Goal: Task Accomplishment & Management: Manage account settings

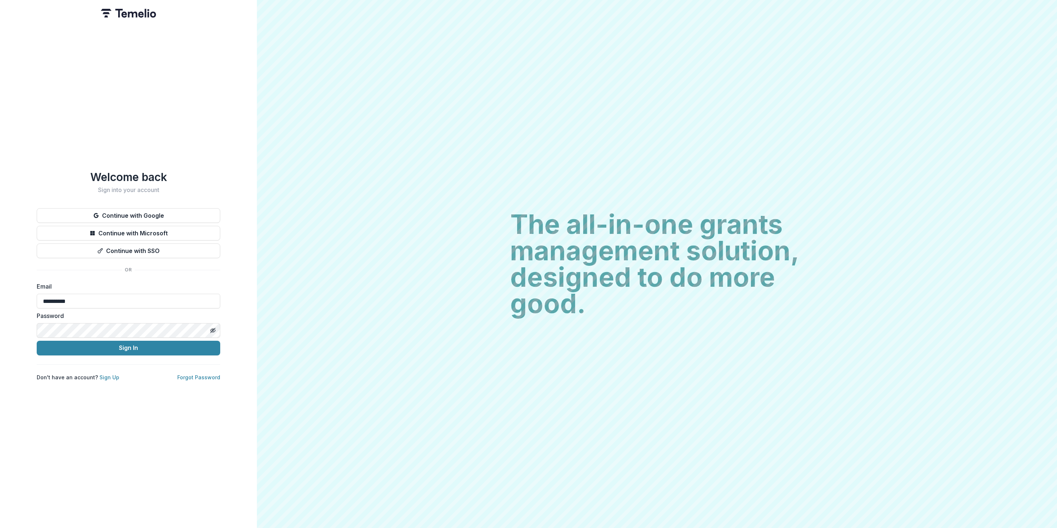
type input "**********"
click at [103, 342] on button "Sign In" at bounding box center [128, 347] width 183 height 15
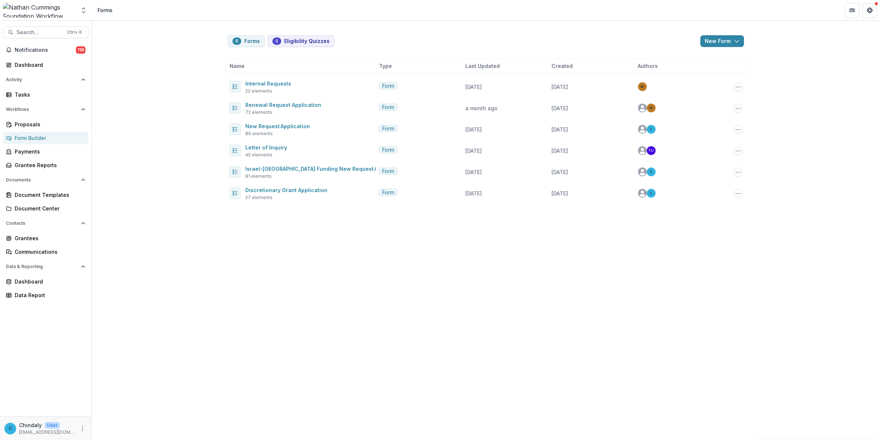
drag, startPoint x: 993, startPoint y: 2, endPoint x: 149, endPoint y: 32, distance: 844.3
click at [149, 32] on div "6 Forms 0 Eligibility Quizzes New Form New Eligibility Quiz New Form Name Type …" at bounding box center [486, 230] width 789 height 419
click at [54, 12] on img at bounding box center [39, 10] width 73 height 15
click at [85, 10] on icon "Open entity switcher" at bounding box center [83, 10] width 7 height 7
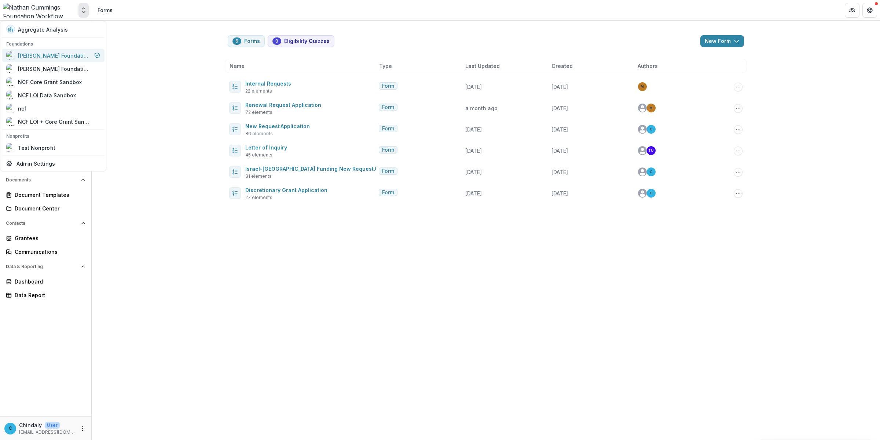
click at [47, 54] on div "[PERSON_NAME] Foundation Workflow Sandbox" at bounding box center [54, 55] width 73 height 8
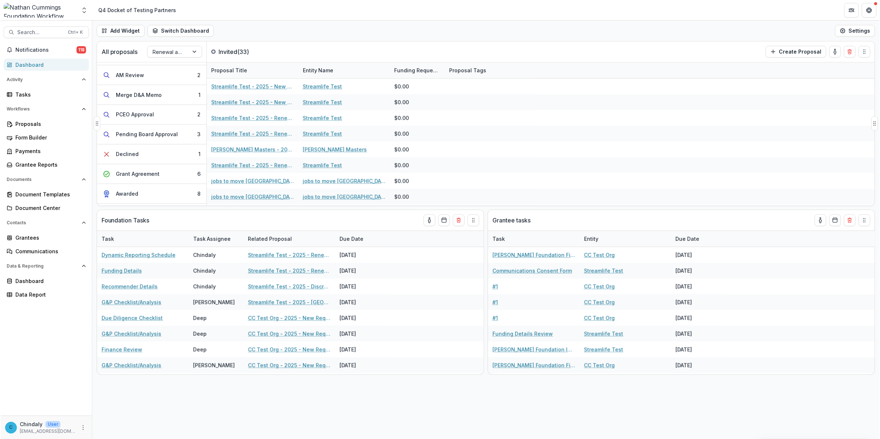
scroll to position [136, 0]
click at [146, 175] on div "Grant Agreement" at bounding box center [138, 173] width 44 height 8
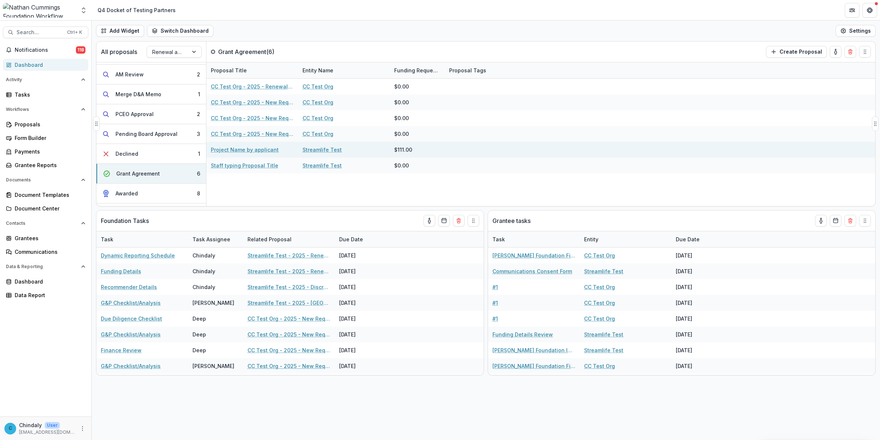
click at [243, 152] on link "Project Name by applicant" at bounding box center [245, 150] width 68 height 8
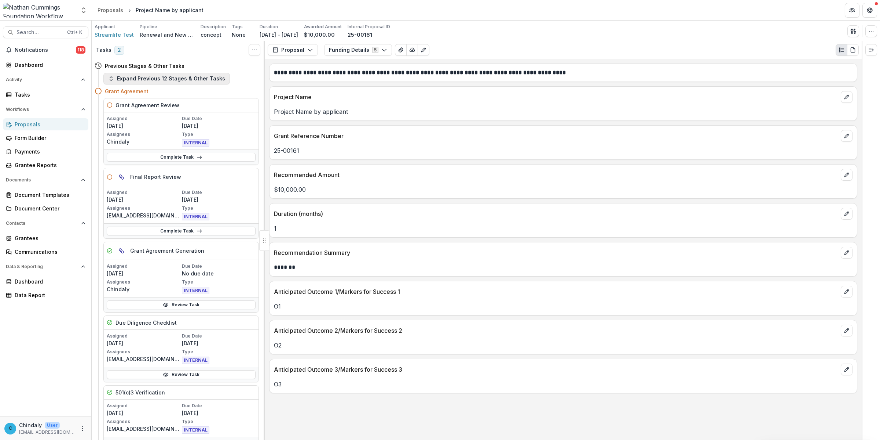
click at [176, 81] on button "Expand Previous 12 Stages & Other Tasks" at bounding box center [166, 79] width 127 height 12
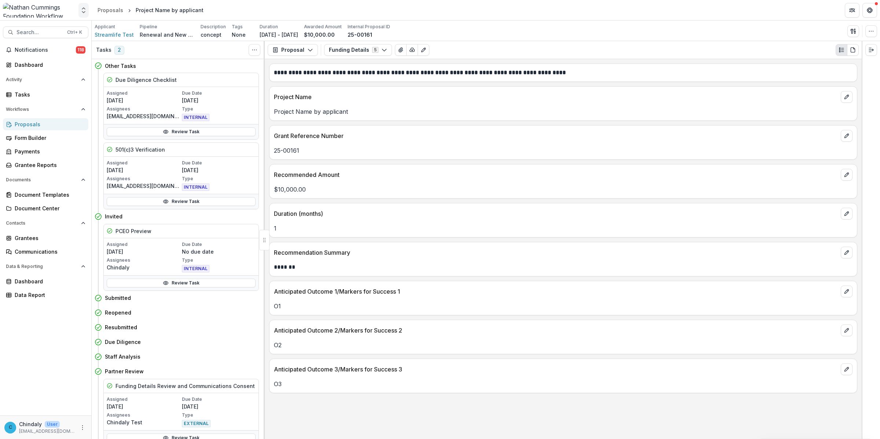
click at [81, 12] on icon "Open entity switcher" at bounding box center [83, 10] width 7 height 7
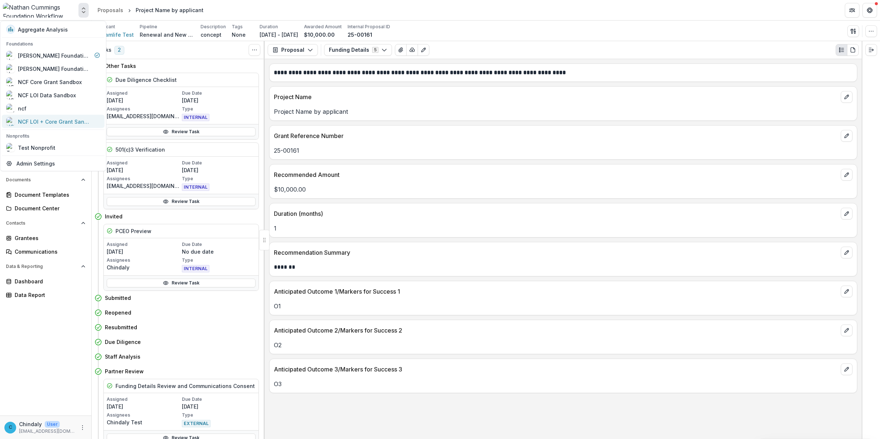
click at [45, 118] on div "NCF LOI + Core Grant Sandbox" at bounding box center [54, 121] width 73 height 8
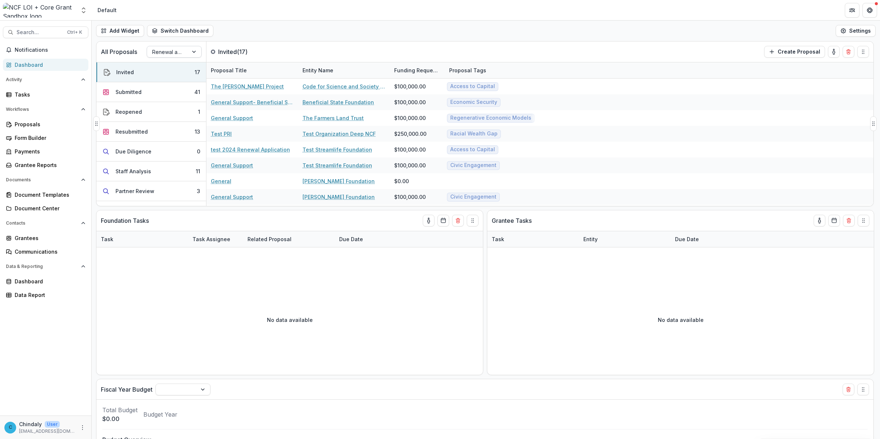
click at [164, 52] on div at bounding box center [167, 51] width 31 height 9
click at [166, 89] on div "LOI Pipeline" at bounding box center [174, 94] width 51 height 11
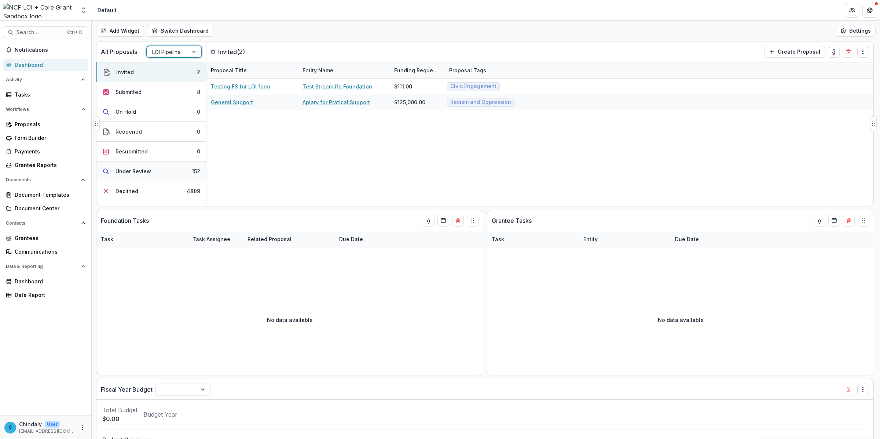
click at [138, 175] on div "Under Review" at bounding box center [134, 171] width 36 height 8
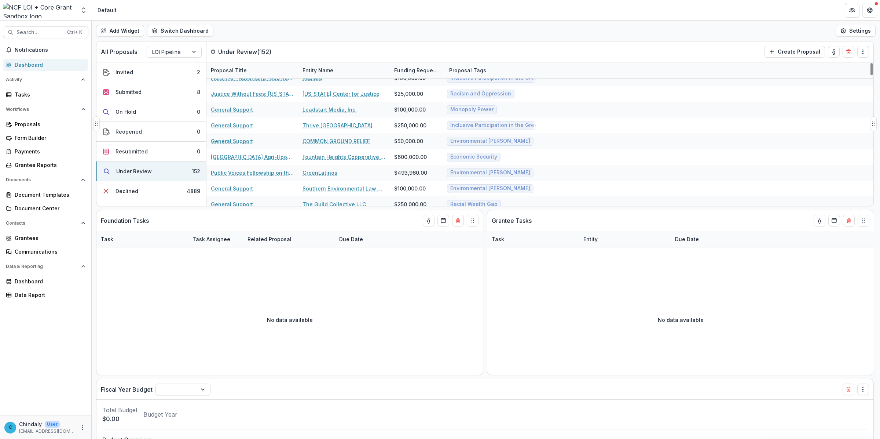
scroll to position [183, 0]
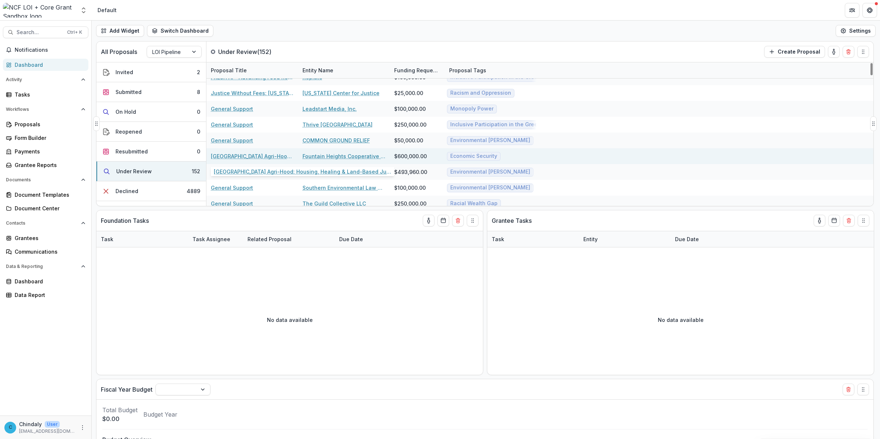
click at [263, 155] on link "[GEOGRAPHIC_DATA] Agri-Hood: Housing, Healing & Land-Based Justice in [GEOGRAPH…" at bounding box center [252, 156] width 83 height 8
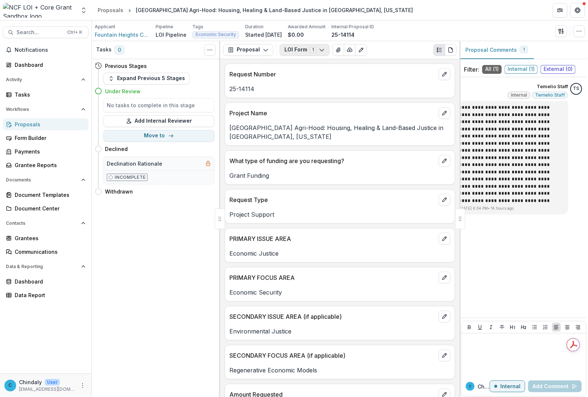
click at [306, 54] on button "LOI Form 1" at bounding box center [305, 50] width 50 height 12
drag, startPoint x: 580, startPoint y: 13, endPoint x: 600, endPoint y: 13, distance: 19.8
click at [588, 13] on html "Skip to content Aggregate Analysis Foundations Nathan Cummings Foundation Workf…" at bounding box center [294, 198] width 588 height 397
click at [580, 32] on icon "button" at bounding box center [579, 31] width 6 height 6
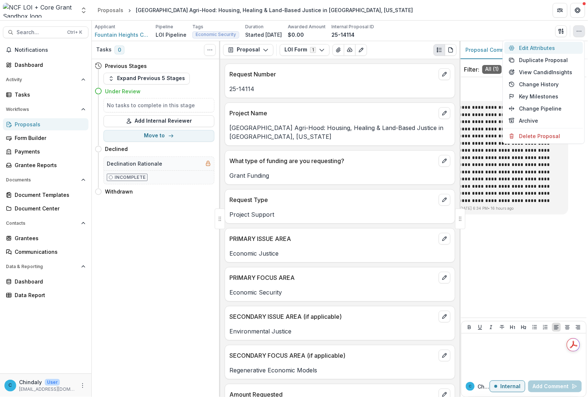
click at [538, 46] on button "Edit Attributes" at bounding box center [543, 48] width 79 height 12
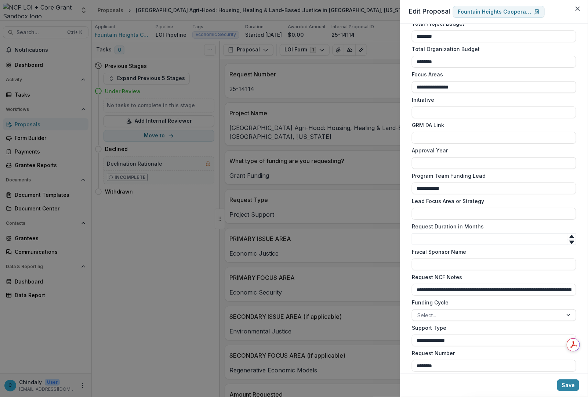
scroll to position [455, 0]
click at [459, 87] on input "**********" at bounding box center [494, 87] width 164 height 12
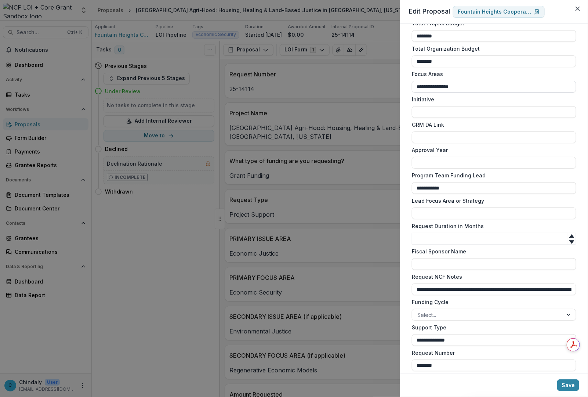
click at [461, 87] on input "**********" at bounding box center [494, 87] width 164 height 12
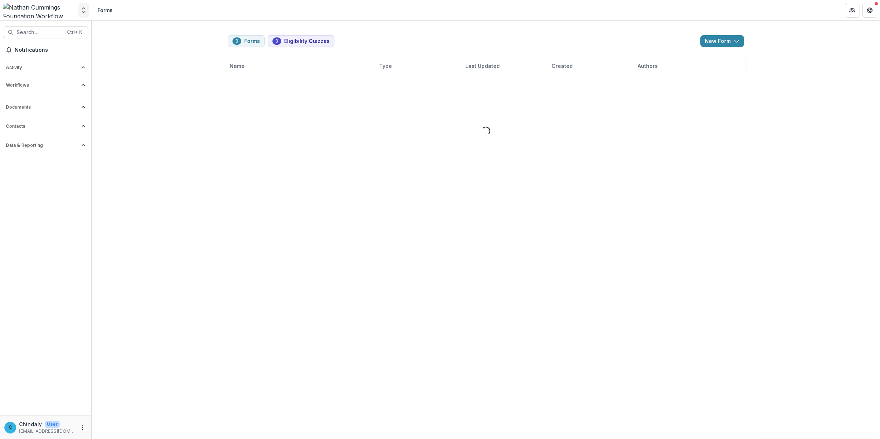
click at [79, 12] on button "Open entity switcher" at bounding box center [84, 10] width 10 height 15
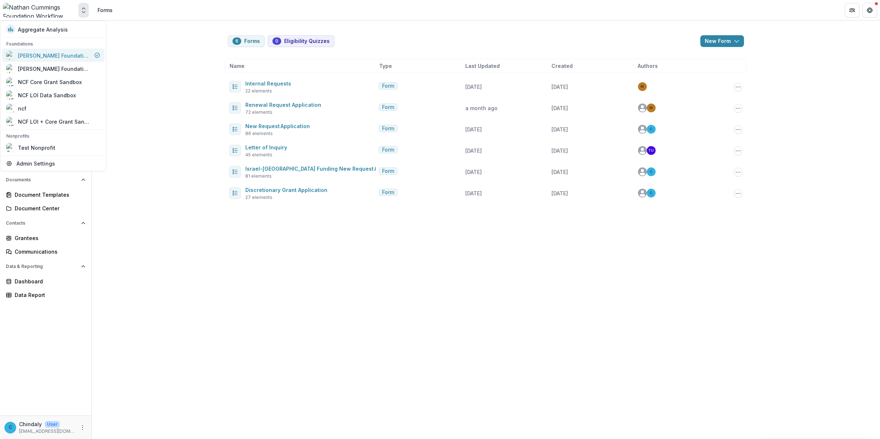
click at [62, 55] on div "[PERSON_NAME] Foundation Workflow Sandbox" at bounding box center [54, 55] width 73 height 8
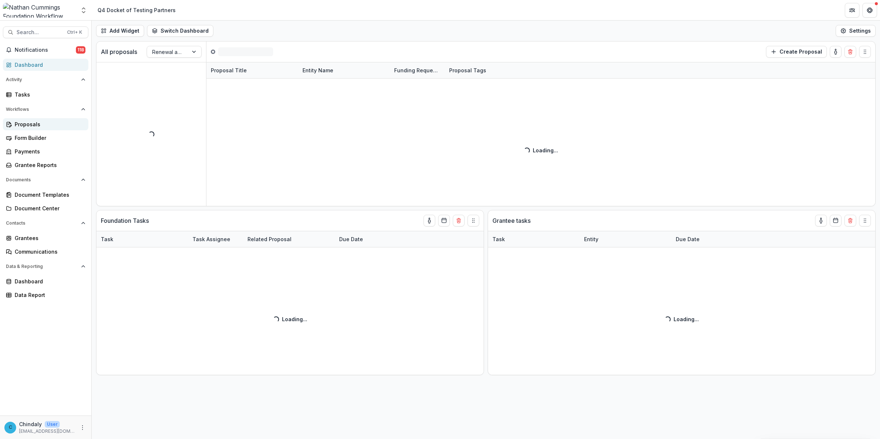
click at [28, 127] on div "Proposals" at bounding box center [49, 124] width 68 height 8
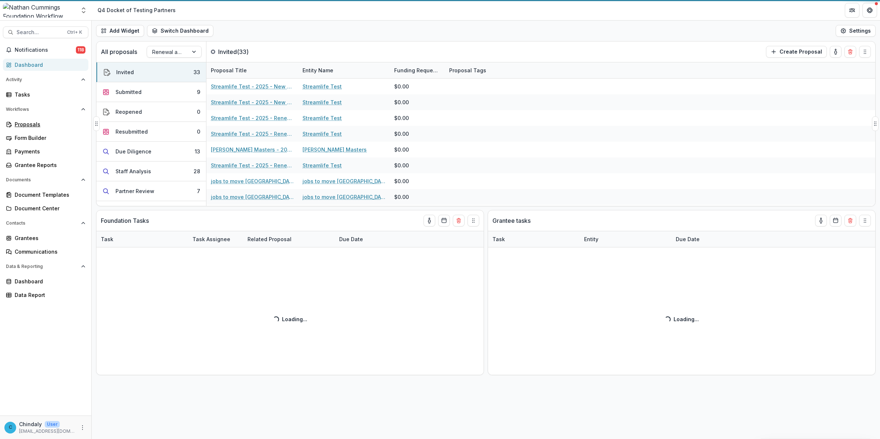
scroll to position [92, 0]
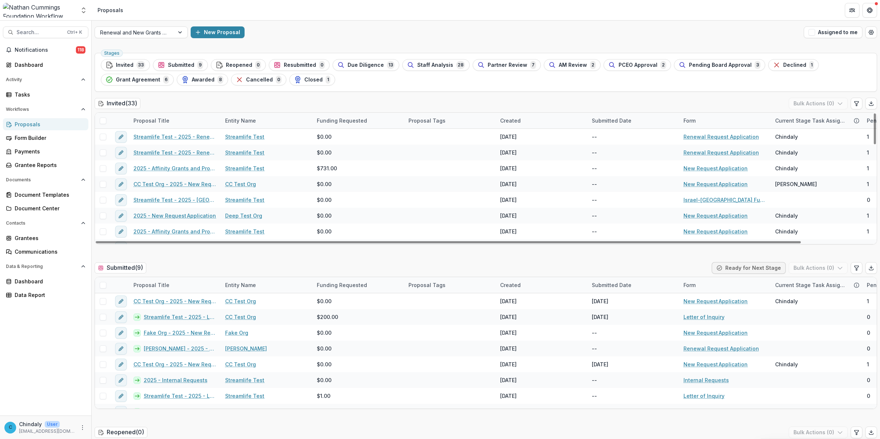
click at [137, 77] on span "Grant Agreement" at bounding box center [138, 80] width 44 height 6
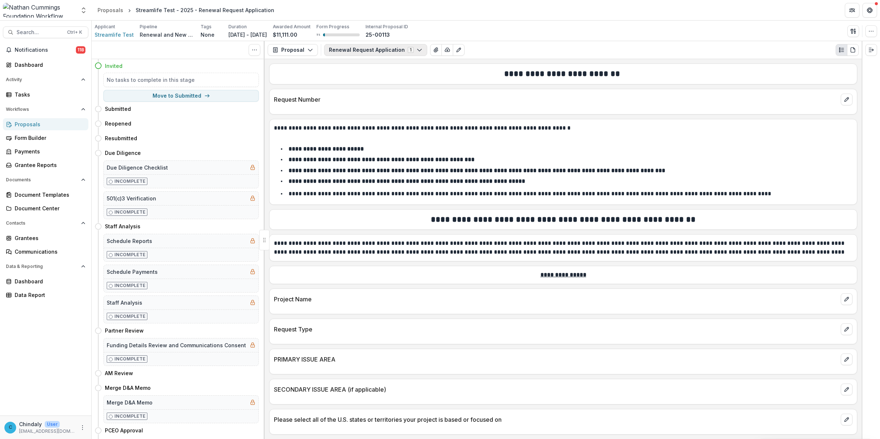
click at [398, 52] on button "Renewal Request Application 1" at bounding box center [375, 50] width 103 height 12
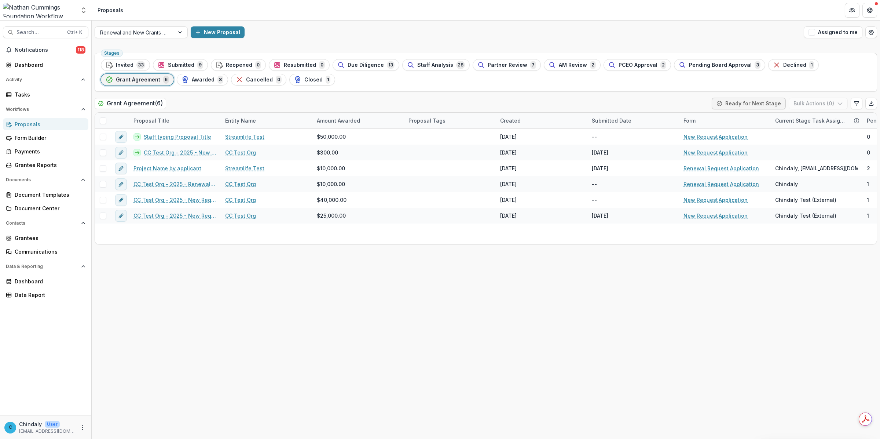
click at [151, 81] on span "Grant Agreement" at bounding box center [138, 80] width 44 height 6
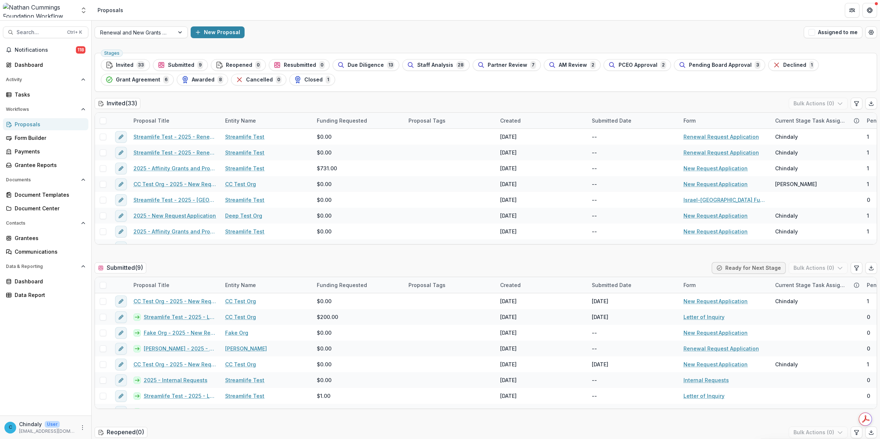
scroll to position [1743, 0]
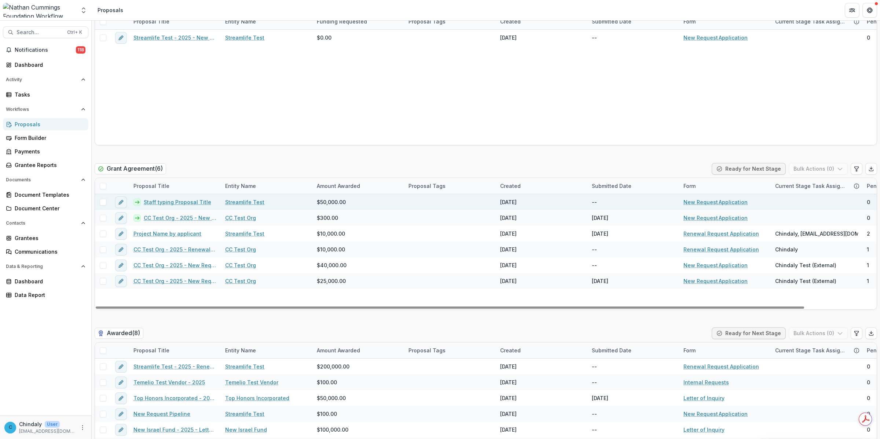
click at [165, 204] on link "Staff typing Proposal Title" at bounding box center [178, 202] width 68 height 8
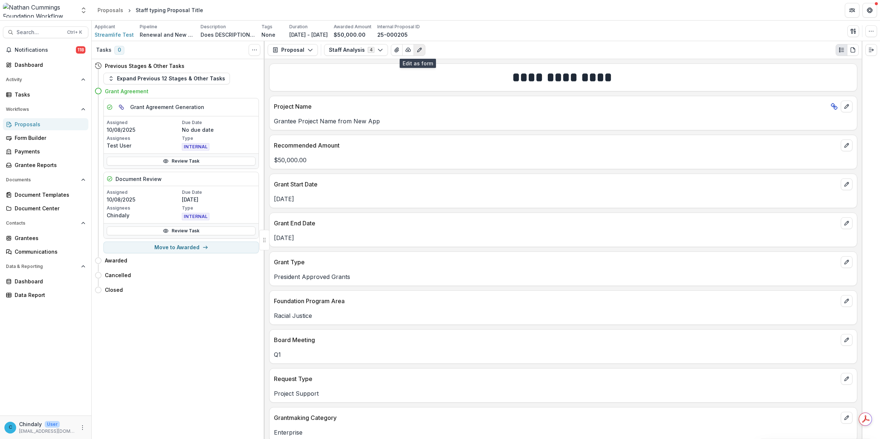
click at [417, 49] on icon "Edit as form" at bounding box center [420, 50] width 6 height 6
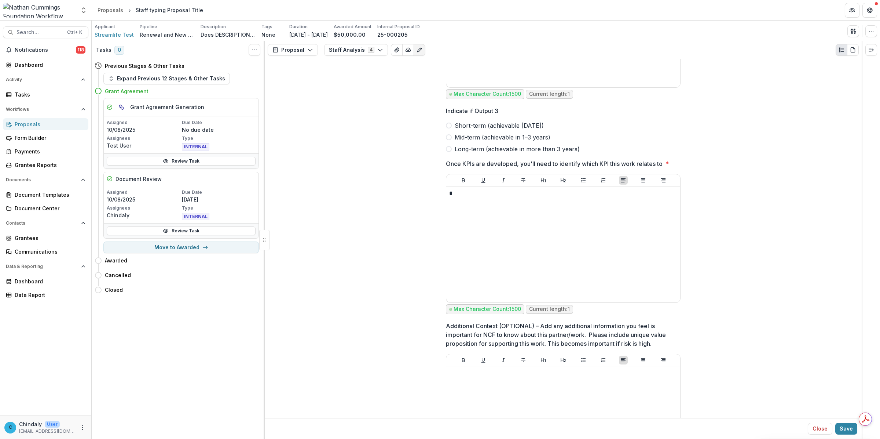
scroll to position [4877, 0]
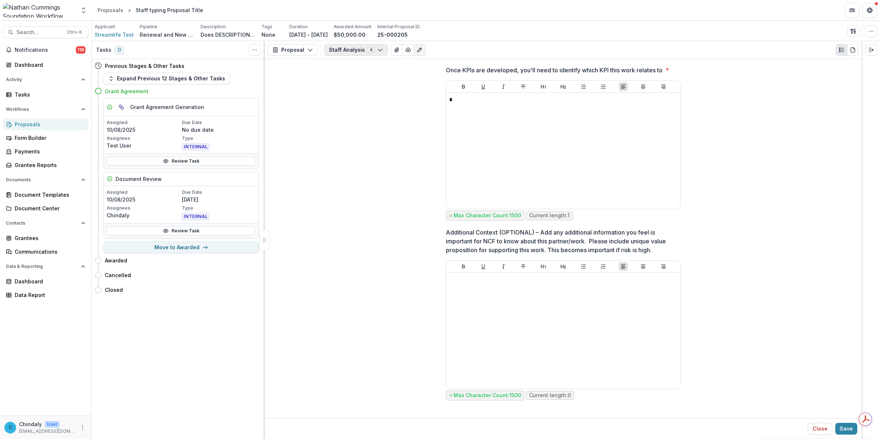
click at [351, 54] on button "Staff Analysis 4" at bounding box center [356, 50] width 64 height 12
click at [296, 48] on button "Proposal" at bounding box center [293, 50] width 50 height 12
click at [299, 114] on div "Board Summaries" at bounding box center [315, 115] width 67 height 8
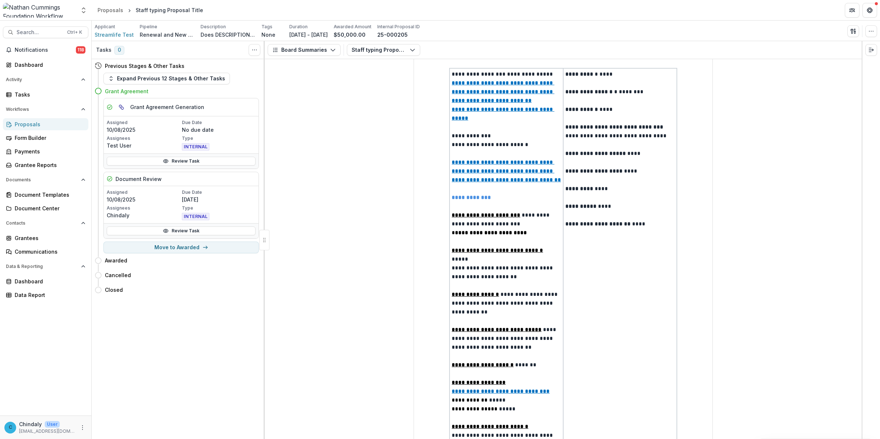
click at [487, 333] on td "**********" at bounding box center [507, 307] width 114 height 478
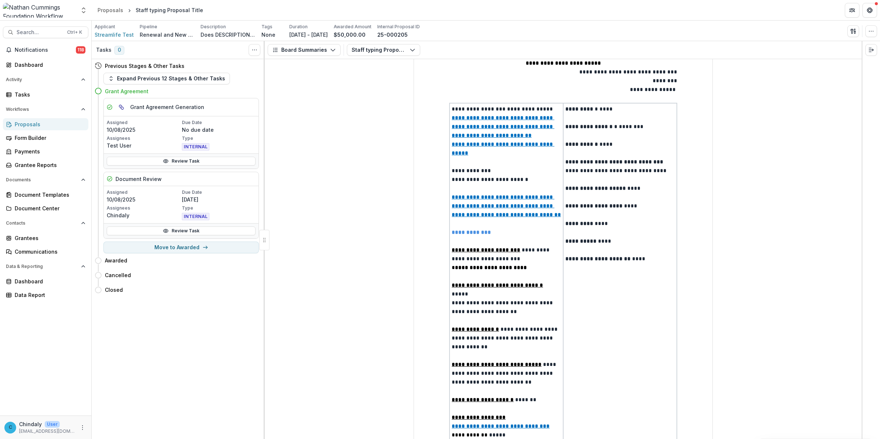
click at [487, 333] on span "**********" at bounding box center [505, 338] width 107 height 23
click at [492, 367] on span "**********" at bounding box center [505, 373] width 106 height 23
drag, startPoint x: 492, startPoint y: 367, endPoint x: 541, endPoint y: 371, distance: 49.0
click at [541, 371] on span "**********" at bounding box center [505, 373] width 106 height 23
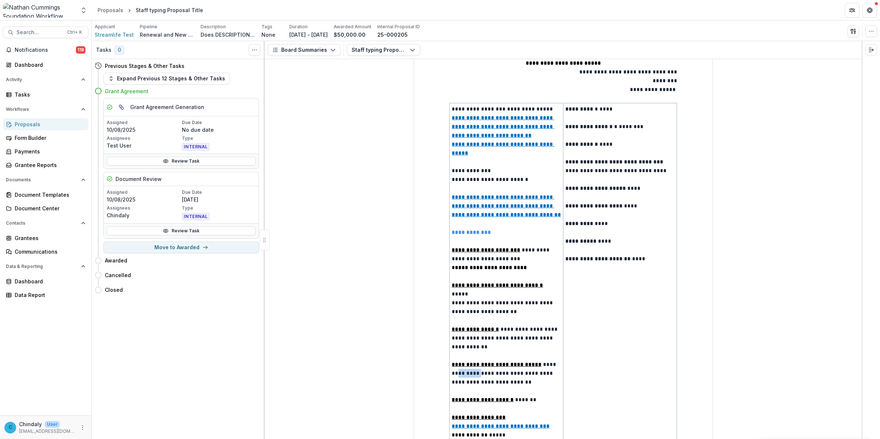
drag, startPoint x: 555, startPoint y: 378, endPoint x: 472, endPoint y: 369, distance: 83.4
click at [472, 369] on span "**********" at bounding box center [505, 373] width 106 height 23
click at [452, 369] on span "**********" at bounding box center [505, 373] width 106 height 23
click at [454, 369] on span "**********" at bounding box center [505, 373] width 106 height 23
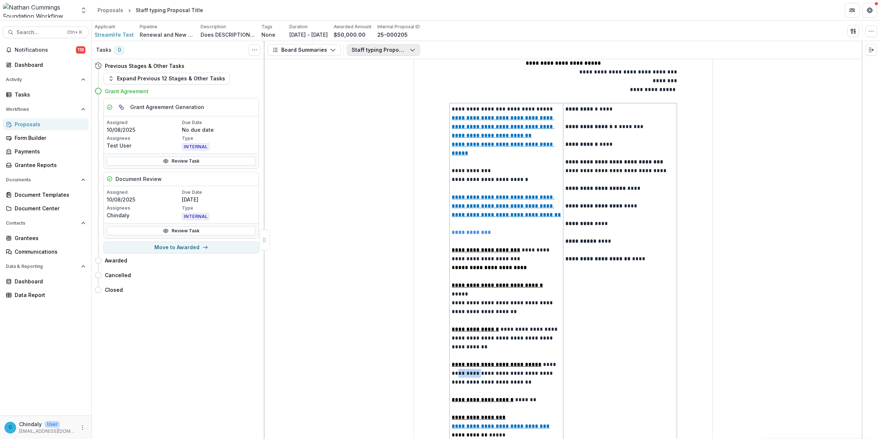
click at [358, 48] on button "Staff typing Proposal Title" at bounding box center [383, 50] width 73 height 12
click at [314, 48] on button "Board Summaries" at bounding box center [304, 50] width 73 height 12
click at [299, 62] on div "Proposal" at bounding box center [315, 66] width 67 height 8
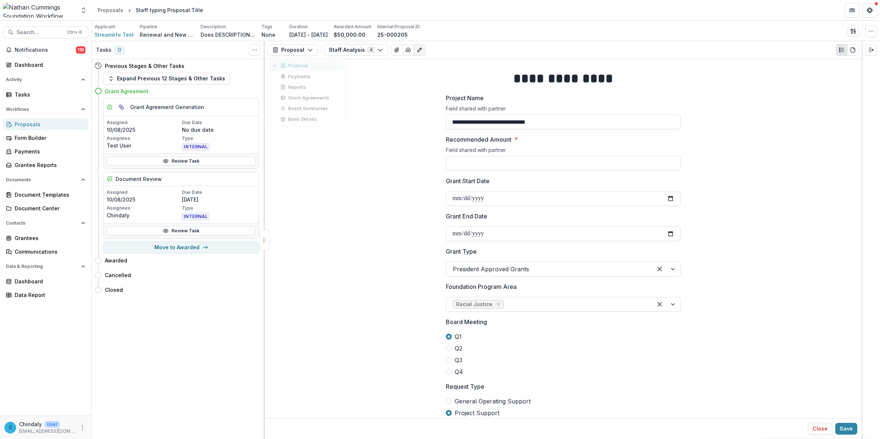
click at [316, 65] on div "Proposal" at bounding box center [310, 65] width 59 height 7
type input "*******"
type input "**"
click at [365, 50] on button "Staff Analysis 4" at bounding box center [356, 50] width 64 height 12
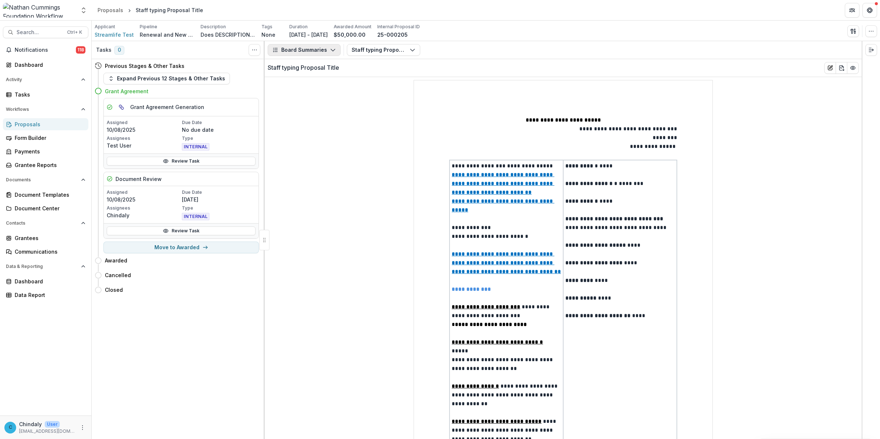
click at [316, 50] on button "Board Summaries" at bounding box center [304, 50] width 73 height 12
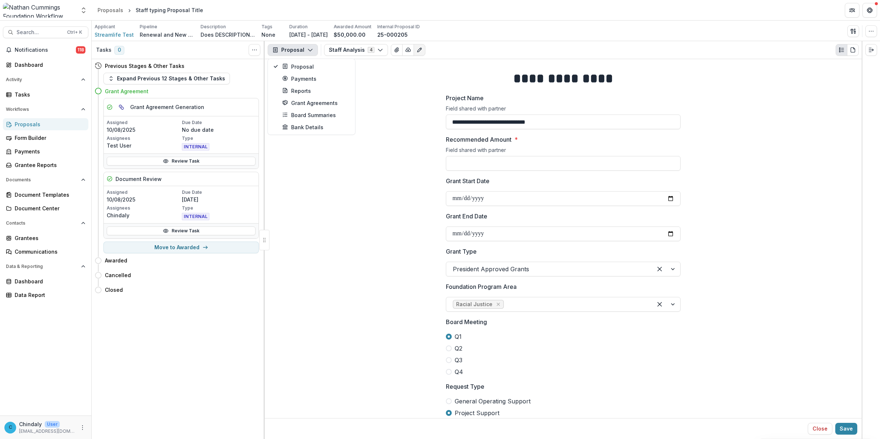
type input "*******"
type input "**"
click at [291, 65] on div "Proposal" at bounding box center [315, 66] width 67 height 8
click at [356, 52] on button "Staff Analysis 4" at bounding box center [356, 50] width 64 height 12
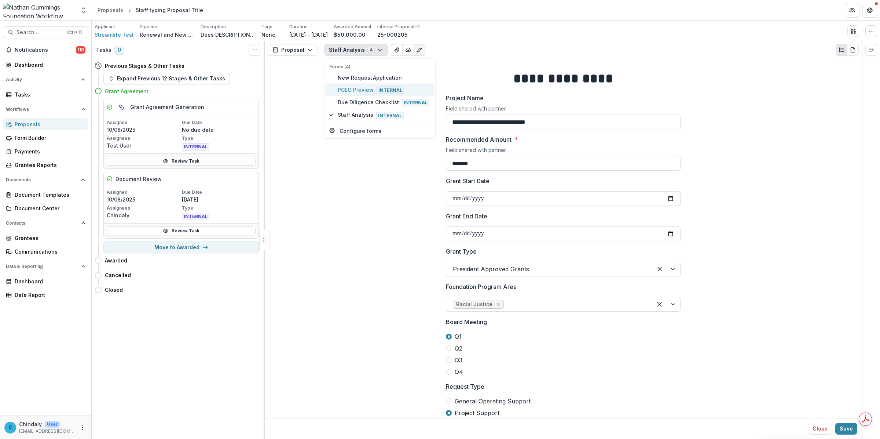
click at [355, 90] on span "PCEO Preview Internal" at bounding box center [384, 89] width 92 height 8
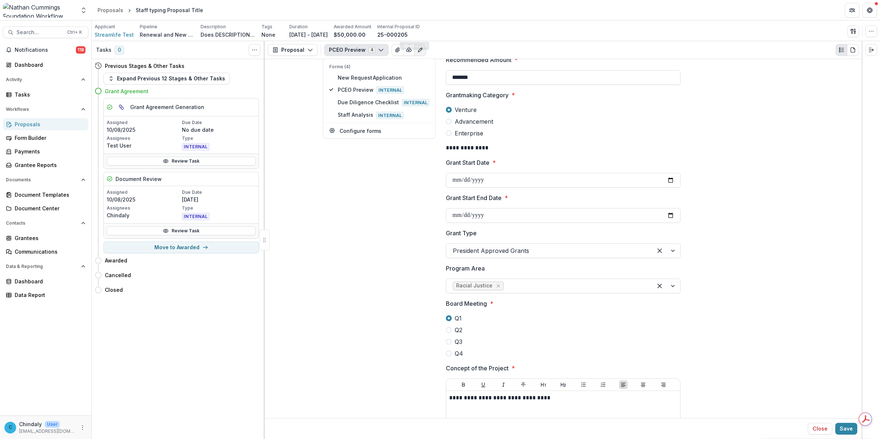
scroll to position [135, 0]
click at [478, 152] on p "**********" at bounding box center [563, 147] width 235 height 9
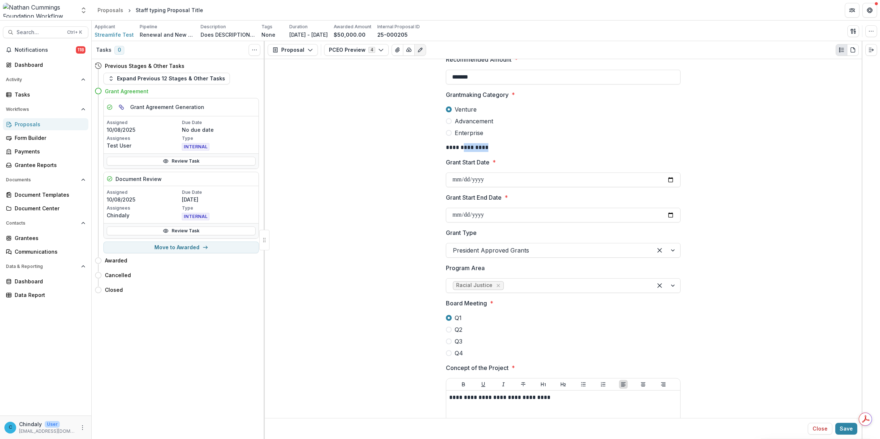
click at [478, 152] on p "**********" at bounding box center [563, 147] width 235 height 9
click at [347, 45] on button "PCEO Preview 4" at bounding box center [356, 50] width 65 height 12
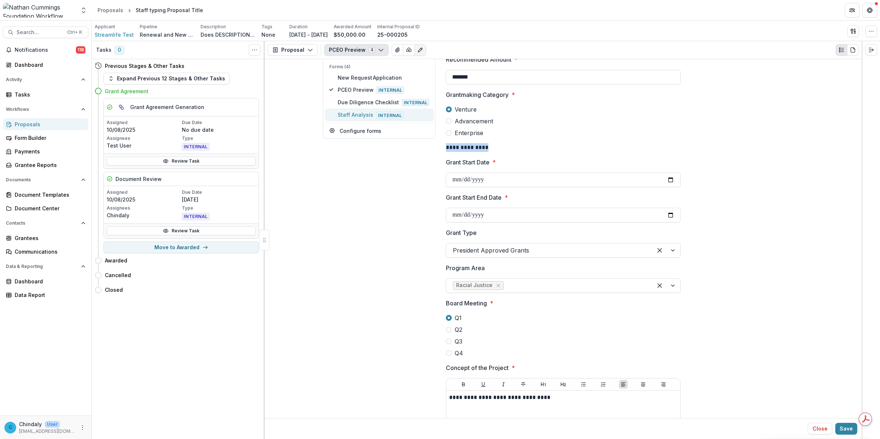
click at [353, 113] on span "Staff Analysis Internal" at bounding box center [384, 115] width 92 height 8
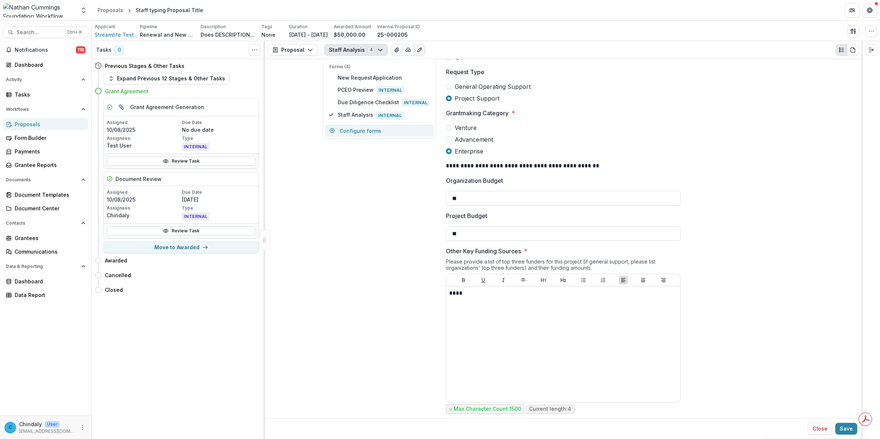
scroll to position [316, 0]
drag, startPoint x: 865, startPoint y: 9, endPoint x: 880, endPoint y: 22, distance: 19.5
click at [880, 21] on div "Aggregate Analysis Foundations Nathan Cummings Foundation Workflow Sandbox Nath…" at bounding box center [440, 219] width 880 height 439
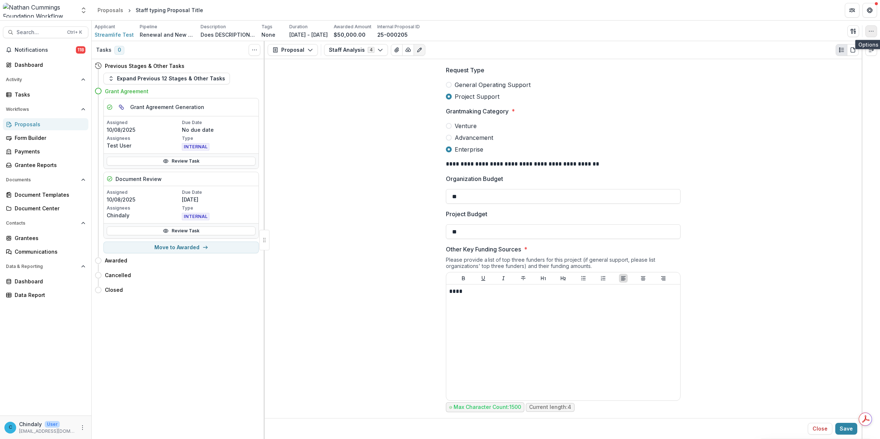
click at [871, 33] on icon "button" at bounding box center [872, 31] width 6 height 6
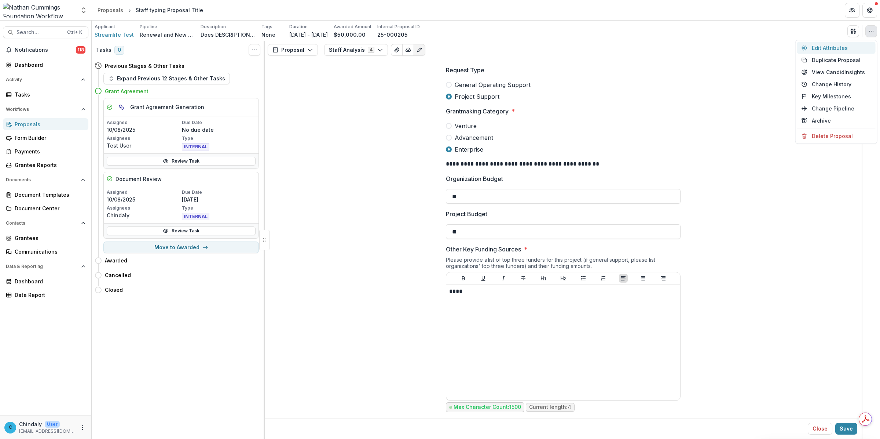
click at [821, 49] on button "Edit Attributes" at bounding box center [837, 48] width 79 height 12
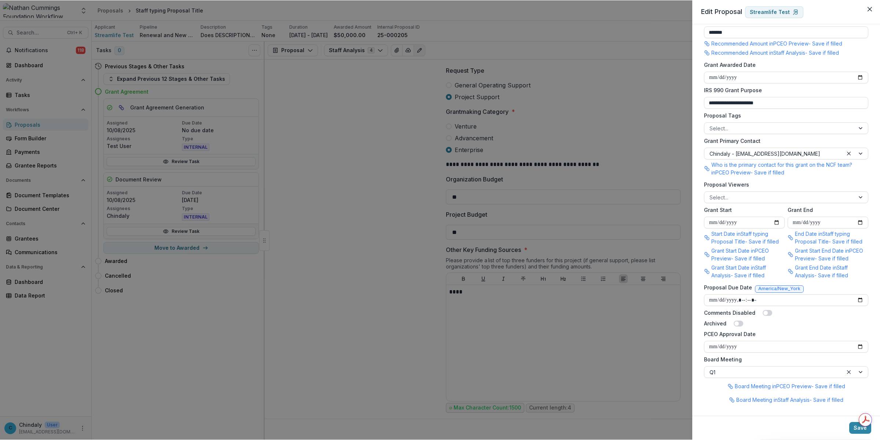
scroll to position [259, 0]
drag, startPoint x: 711, startPoint y: 312, endPoint x: 764, endPoint y: 312, distance: 53.2
click at [764, 312] on div "Comments Disabled" at bounding box center [786, 311] width 164 height 8
click at [707, 325] on label "Archived" at bounding box center [715, 322] width 22 height 8
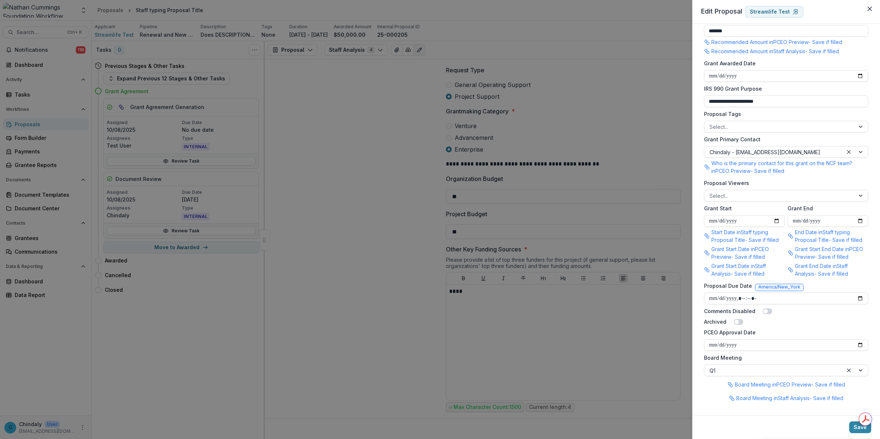
click at [705, 314] on label "Comments Disabled" at bounding box center [729, 311] width 51 height 8
drag, startPoint x: 705, startPoint y: 314, endPoint x: 760, endPoint y: 325, distance: 55.9
click at [760, 325] on form "**********" at bounding box center [786, 90] width 170 height 632
click at [716, 321] on label "Archived" at bounding box center [715, 322] width 22 height 8
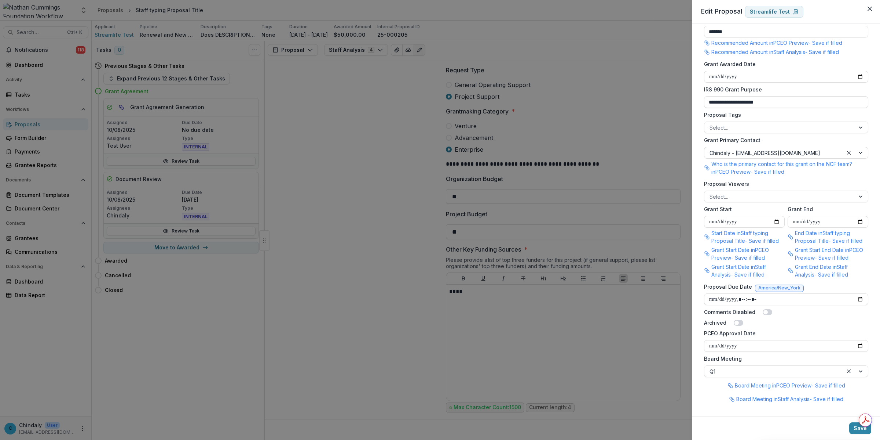
click at [868, 8] on icon "Close" at bounding box center [870, 9] width 4 height 4
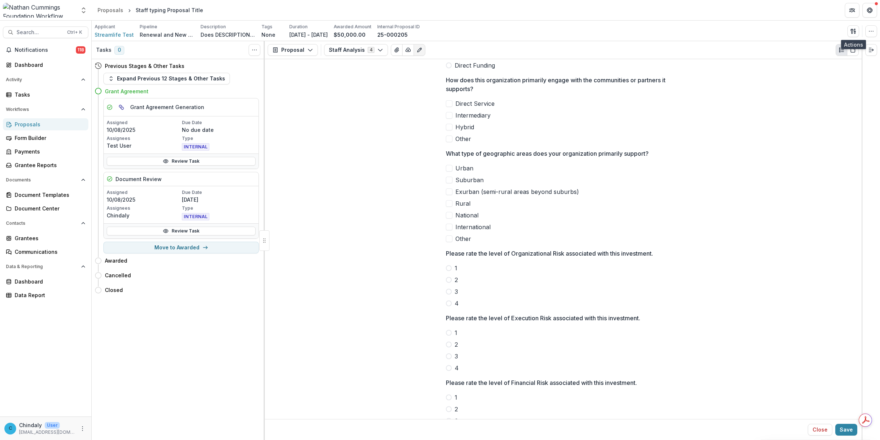
scroll to position [876, 0]
click at [451, 157] on p "What type of geographic areas does your organization primarily support?" at bounding box center [547, 153] width 203 height 9
drag, startPoint x: 451, startPoint y: 157, endPoint x: 661, endPoint y: 150, distance: 209.6
click at [661, 150] on span "What type of geographic areas does your organization primarily support?" at bounding box center [561, 153] width 230 height 9
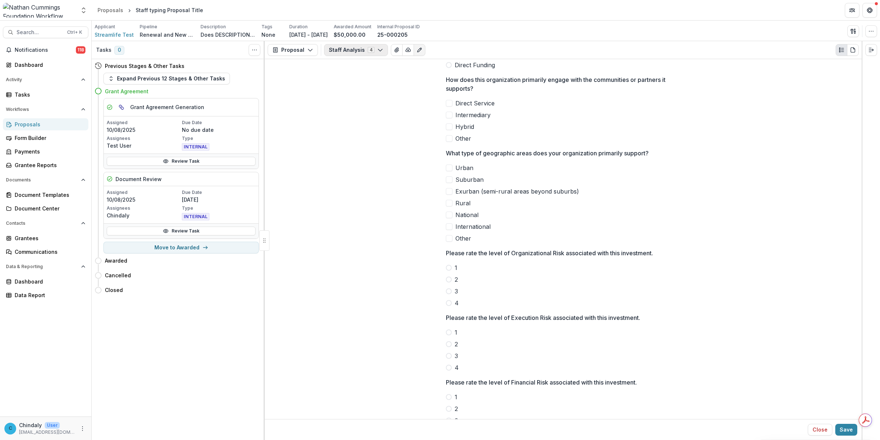
click at [360, 53] on button "Staff Analysis 4" at bounding box center [356, 50] width 64 height 12
click at [353, 76] on span "New Request Application" at bounding box center [384, 77] width 92 height 8
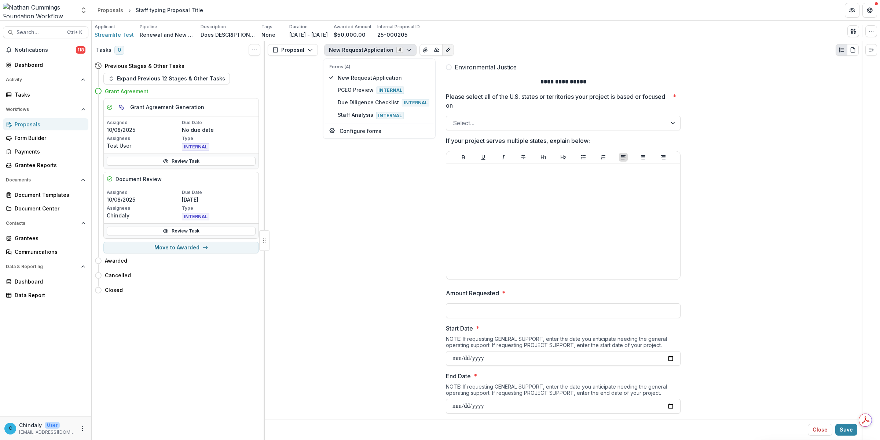
scroll to position [1000, 0]
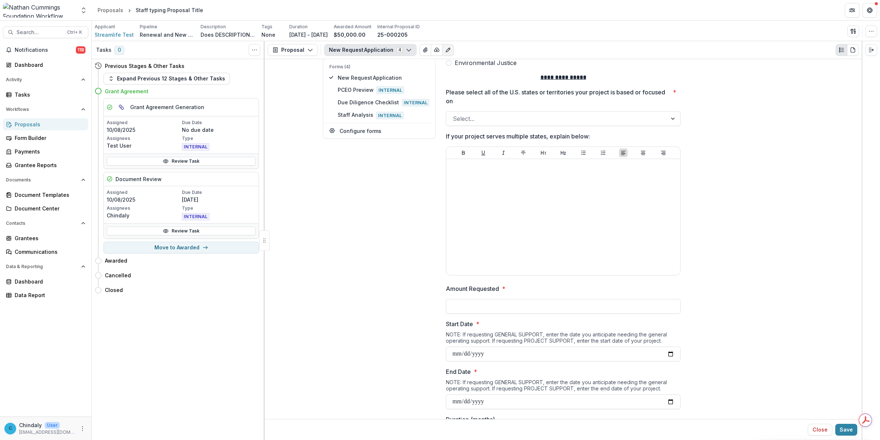
click at [565, 105] on div "Please select all of the U.S. states or territories your project is based or fo…" at bounding box center [563, 107] width 235 height 38
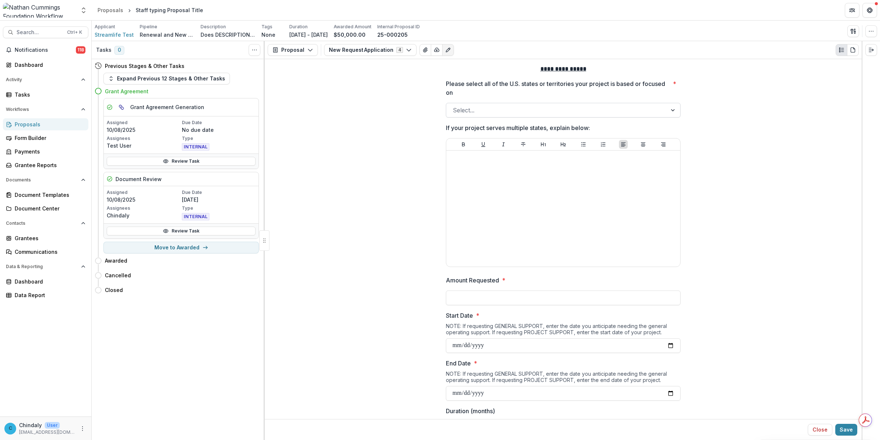
click at [564, 112] on div at bounding box center [557, 110] width 208 height 10
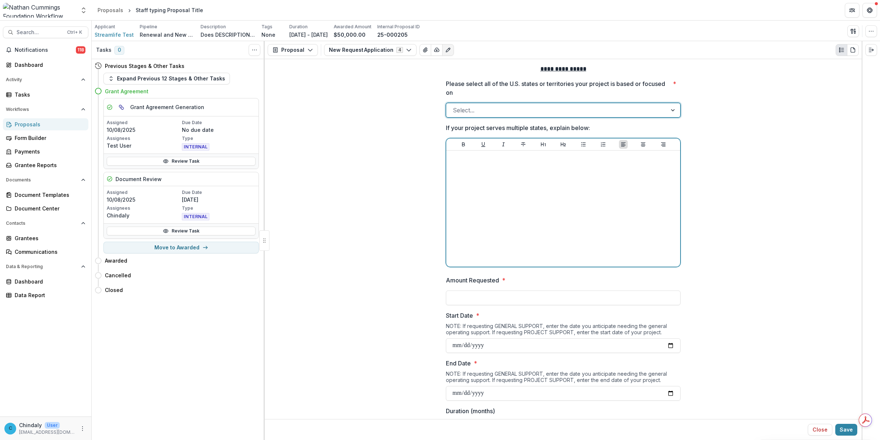
click at [499, 173] on div at bounding box center [563, 208] width 228 height 110
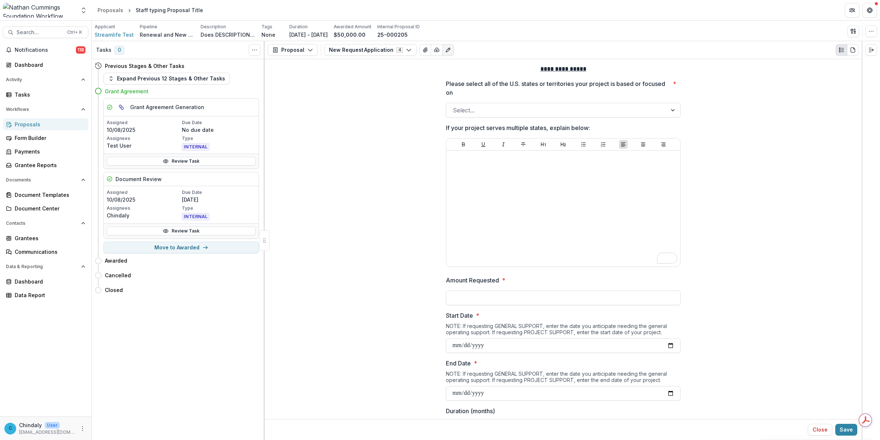
click at [364, 55] on button "New Request Application 4" at bounding box center [370, 50] width 92 height 12
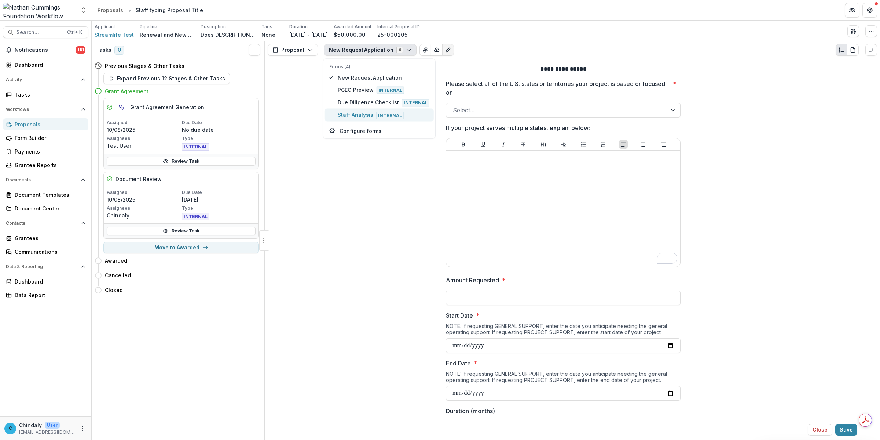
click at [357, 112] on span "Staff Analysis Internal" at bounding box center [384, 115] width 92 height 8
click at [376, 113] on span "Internal" at bounding box center [390, 115] width 28 height 7
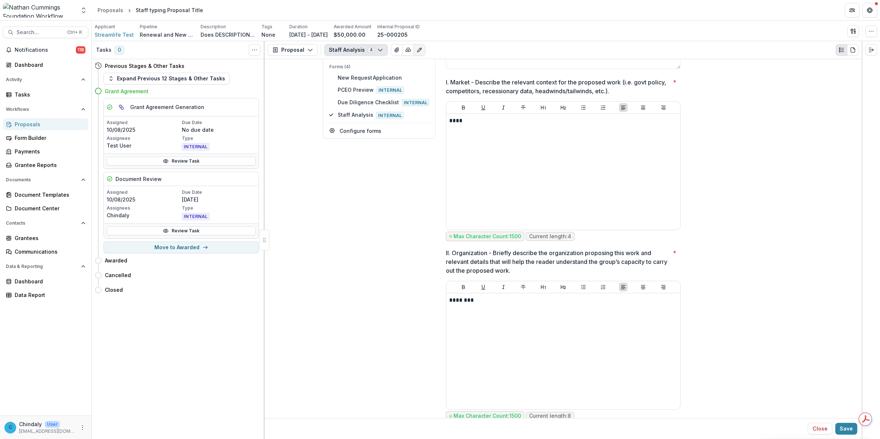
scroll to position [2706, 0]
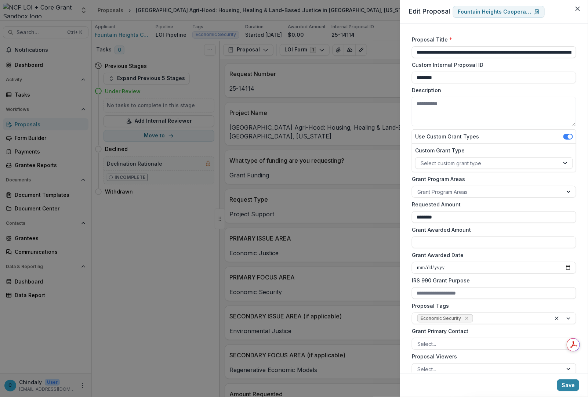
scroll to position [455, 0]
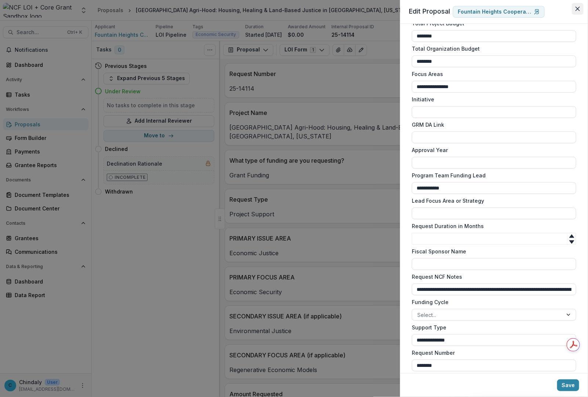
click at [576, 8] on icon "Close" at bounding box center [577, 9] width 4 height 4
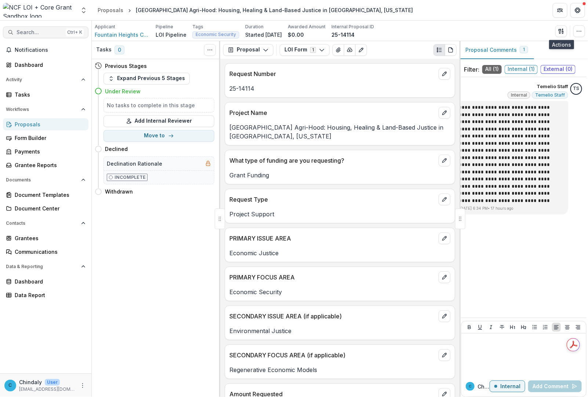
click at [19, 31] on span "Search..." at bounding box center [40, 32] width 46 height 6
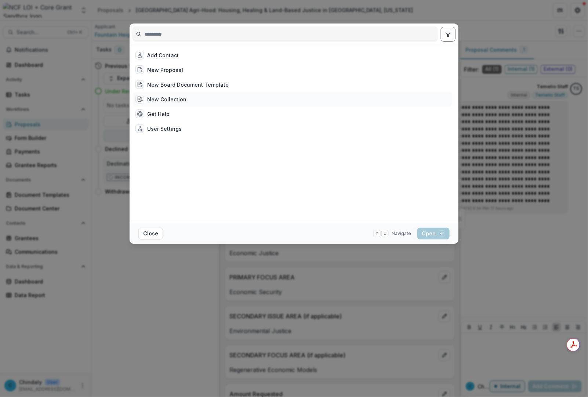
click at [401, 101] on div "New Collection" at bounding box center [292, 99] width 320 height 15
click at [158, 237] on button "Close" at bounding box center [150, 233] width 25 height 12
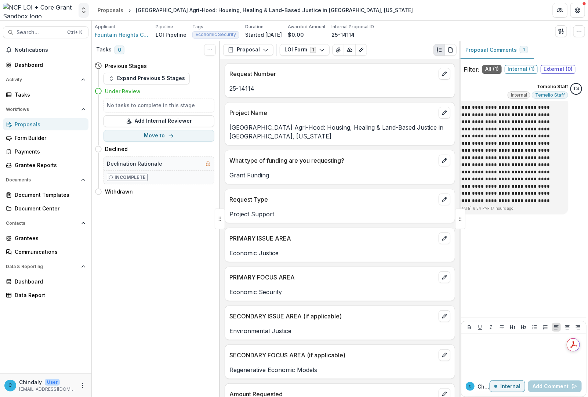
click at [81, 9] on icon "Open entity switcher" at bounding box center [83, 10] width 7 height 7
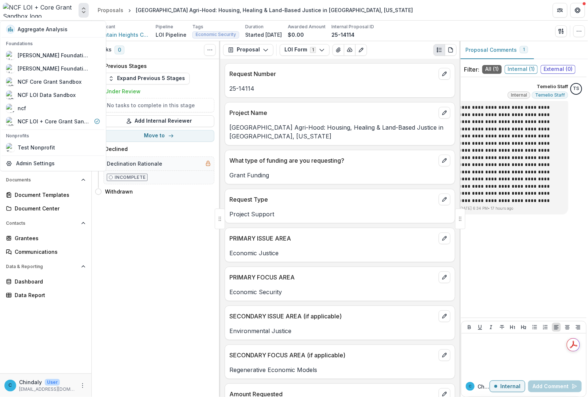
click at [65, 11] on div at bounding box center [39, 10] width 73 height 15
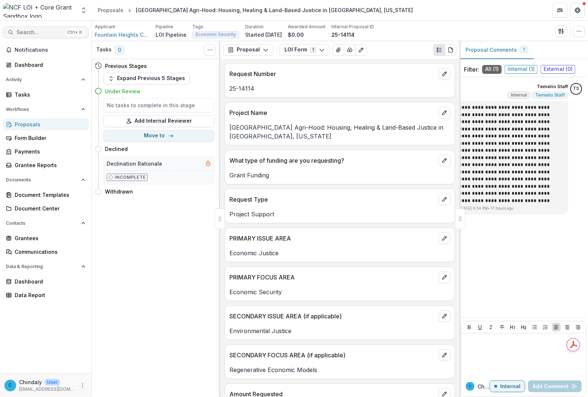
click at [45, 30] on span "Search..." at bounding box center [40, 32] width 46 height 6
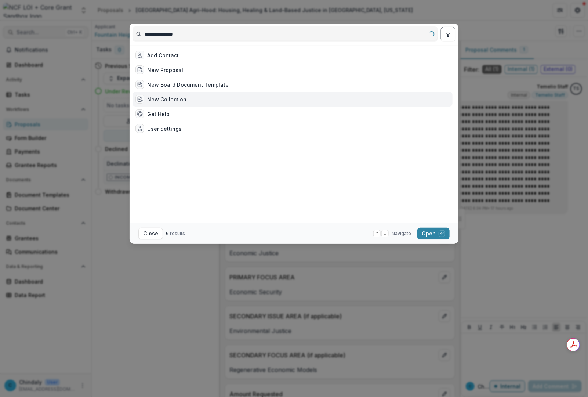
type input "**********"
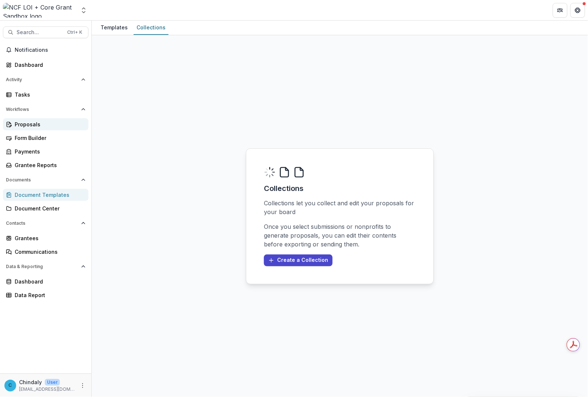
click at [25, 123] on div "Proposals" at bounding box center [49, 124] width 68 height 8
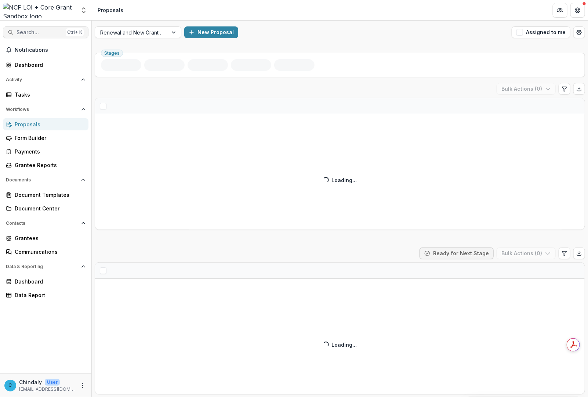
click at [48, 34] on span "Search..." at bounding box center [40, 32] width 46 height 6
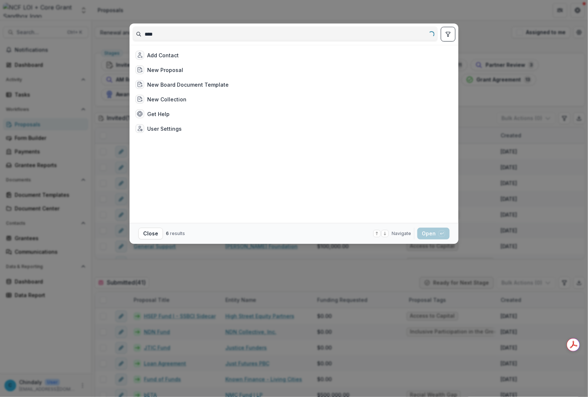
click at [179, 36] on input "****" at bounding box center [285, 34] width 304 height 12
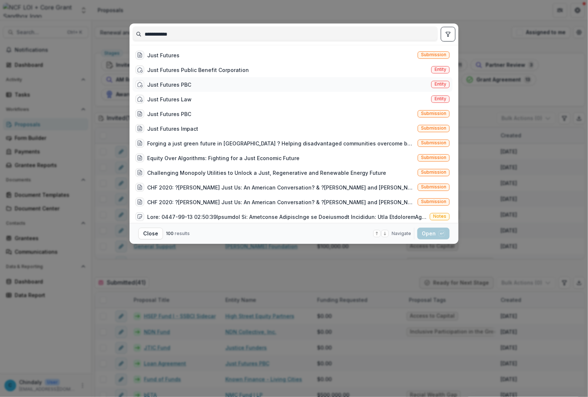
type input "**********"
click at [437, 83] on span "Entity" at bounding box center [440, 83] width 12 height 5
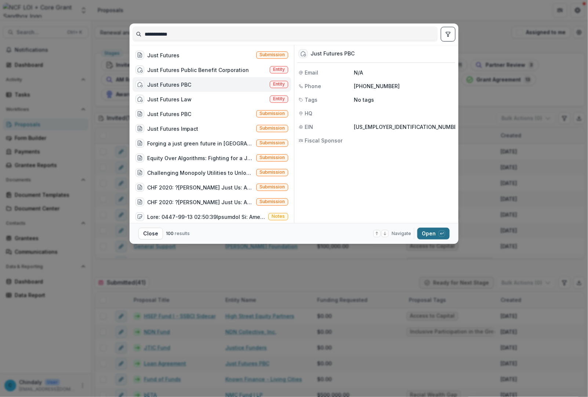
click at [437, 236] on button "Open with enter key" at bounding box center [433, 233] width 32 height 12
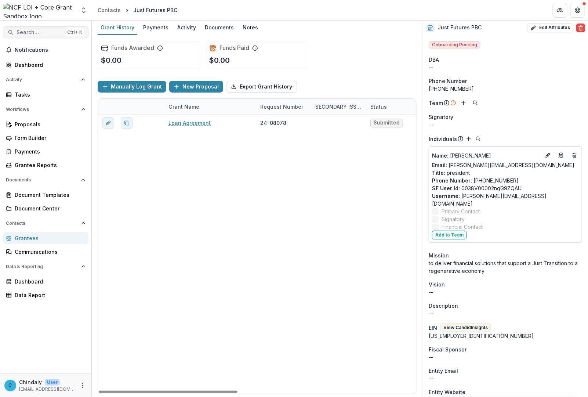
click at [25, 33] on span "Search..." at bounding box center [40, 32] width 46 height 6
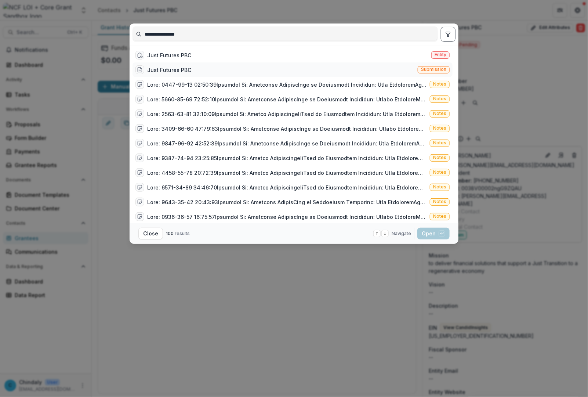
type input "**********"
click at [424, 70] on span "Submission" at bounding box center [433, 69] width 25 height 5
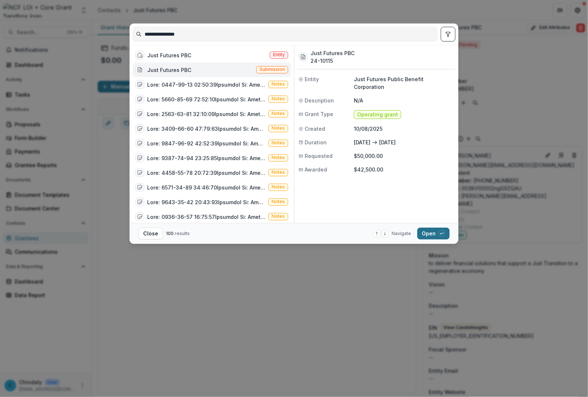
click at [432, 232] on button "Open with enter key" at bounding box center [433, 233] width 32 height 12
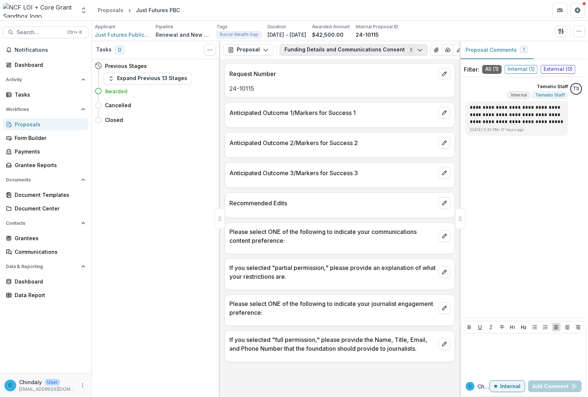
click at [373, 50] on button "Funding Details and Communications Consent 3" at bounding box center [354, 50] width 148 height 12
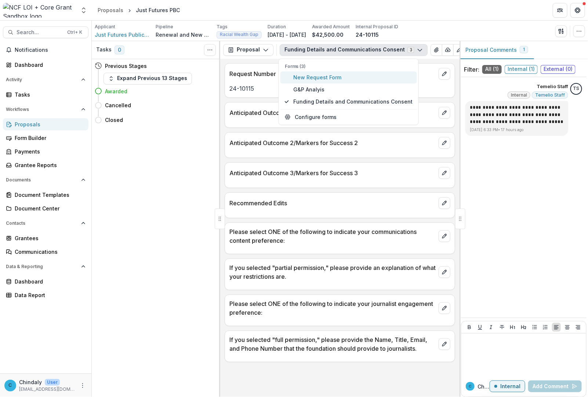
click at [318, 81] on span "New Request Form" at bounding box center [352, 77] width 119 height 8
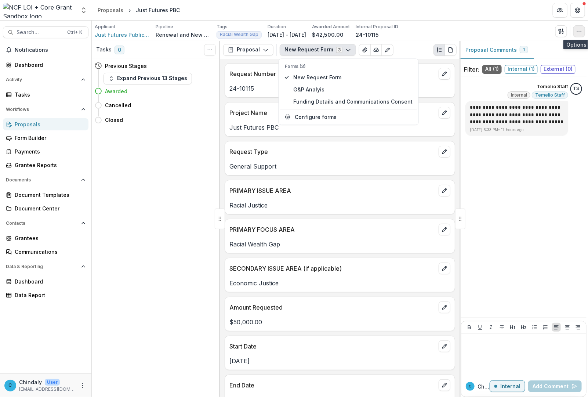
click at [576, 33] on icon "button" at bounding box center [579, 31] width 6 height 6
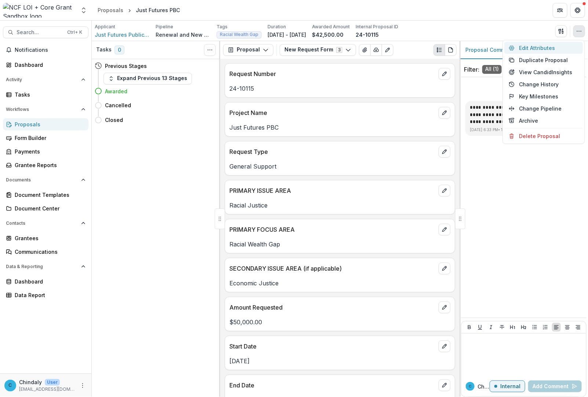
click at [537, 48] on button "Edit Attributes" at bounding box center [543, 48] width 79 height 12
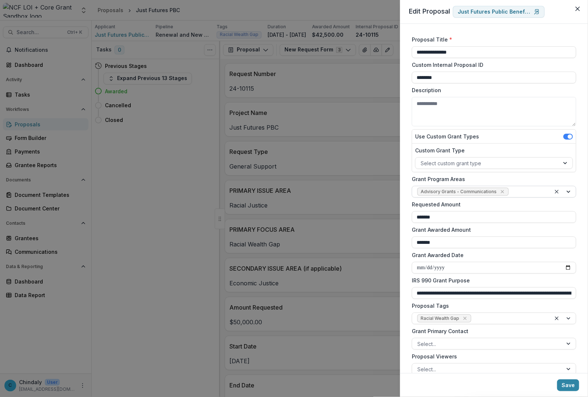
click at [524, 192] on div at bounding box center [528, 191] width 36 height 9
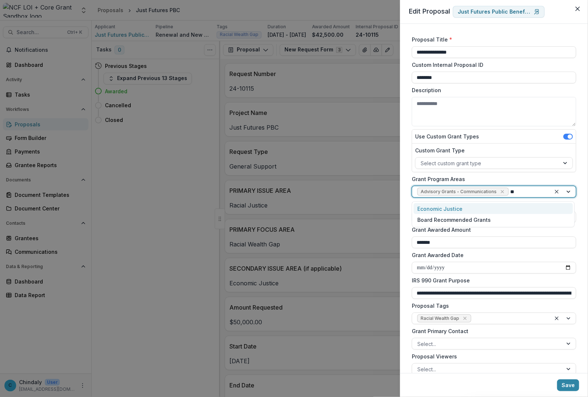
type input "*"
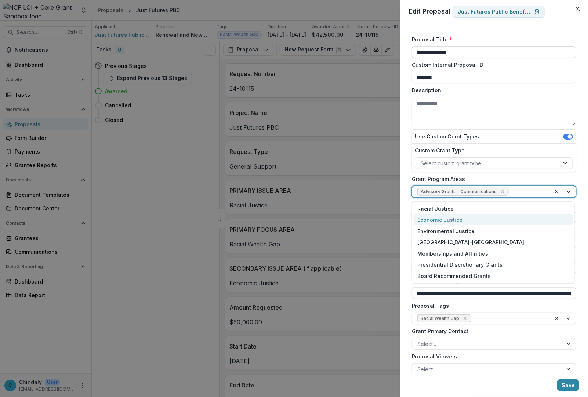
click at [524, 179] on label "Grant Program Areas" at bounding box center [492, 179] width 160 height 8
click at [511, 188] on input "Grant Program Areas" at bounding box center [510, 192] width 1 height 8
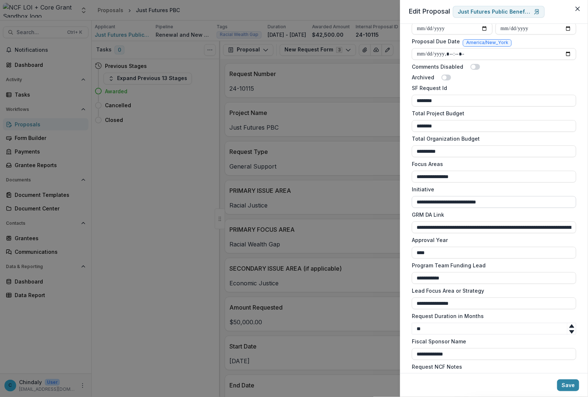
click at [440, 200] on input "**********" at bounding box center [494, 202] width 164 height 12
